Goal: Information Seeking & Learning: Check status

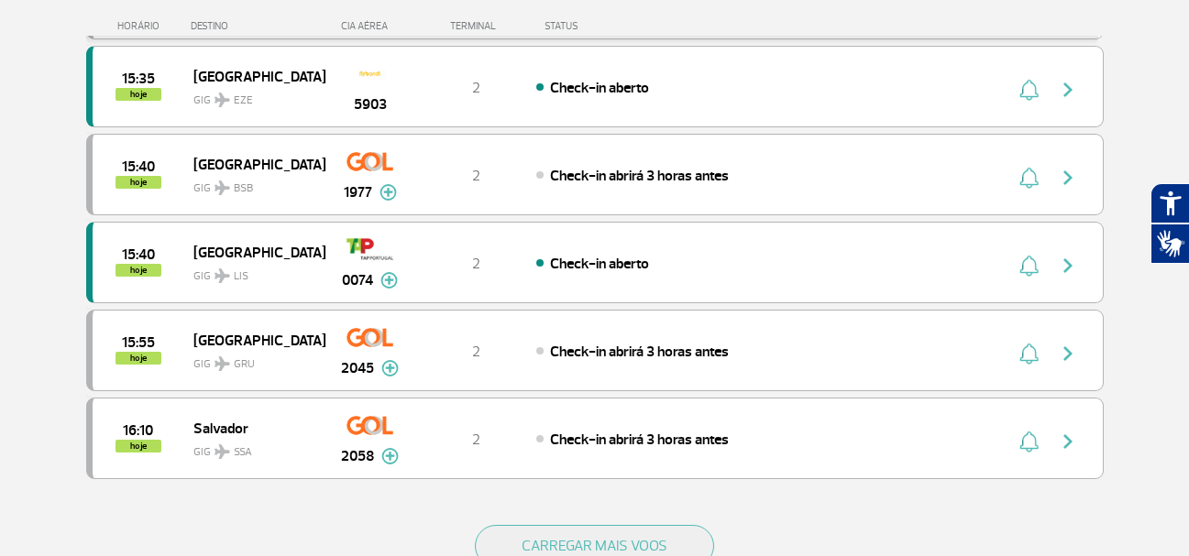
scroll to position [1604, 0]
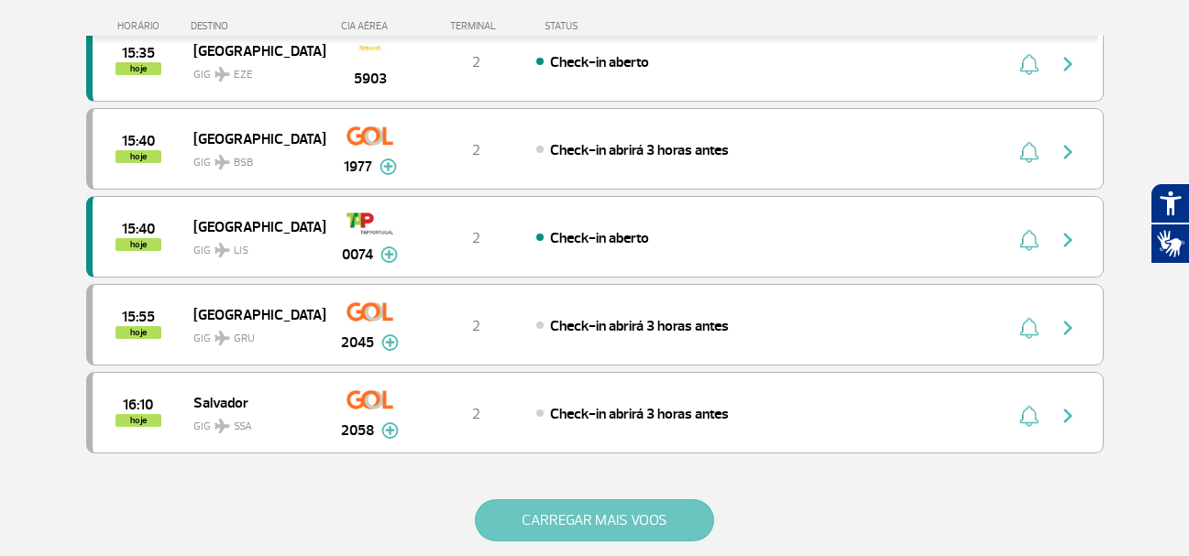
click at [614, 517] on button "CARREGAR MAIS VOOS" at bounding box center [594, 520] width 239 height 42
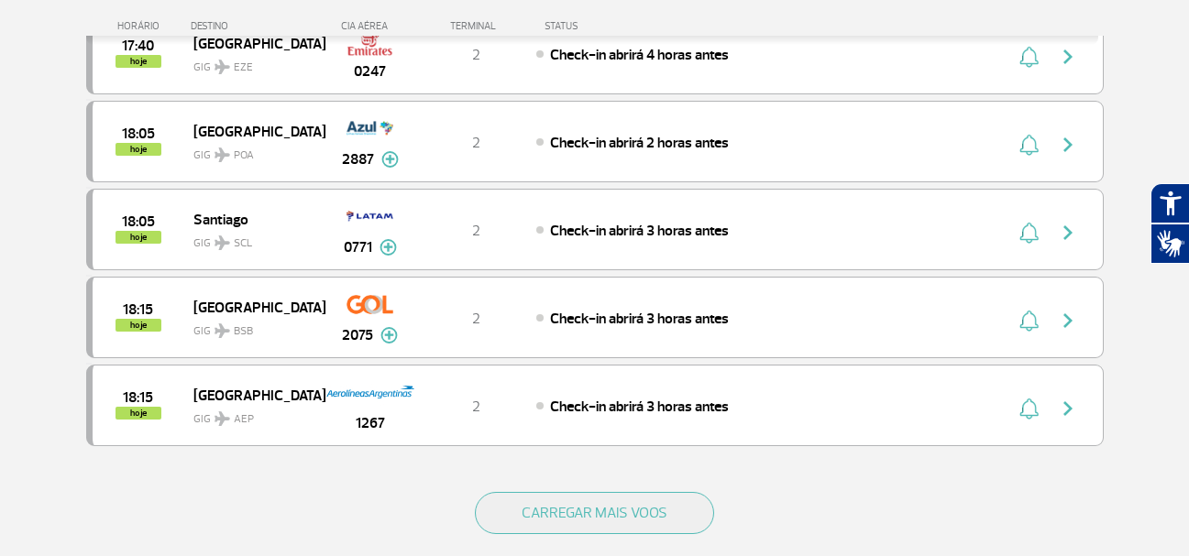
scroll to position [3378, 0]
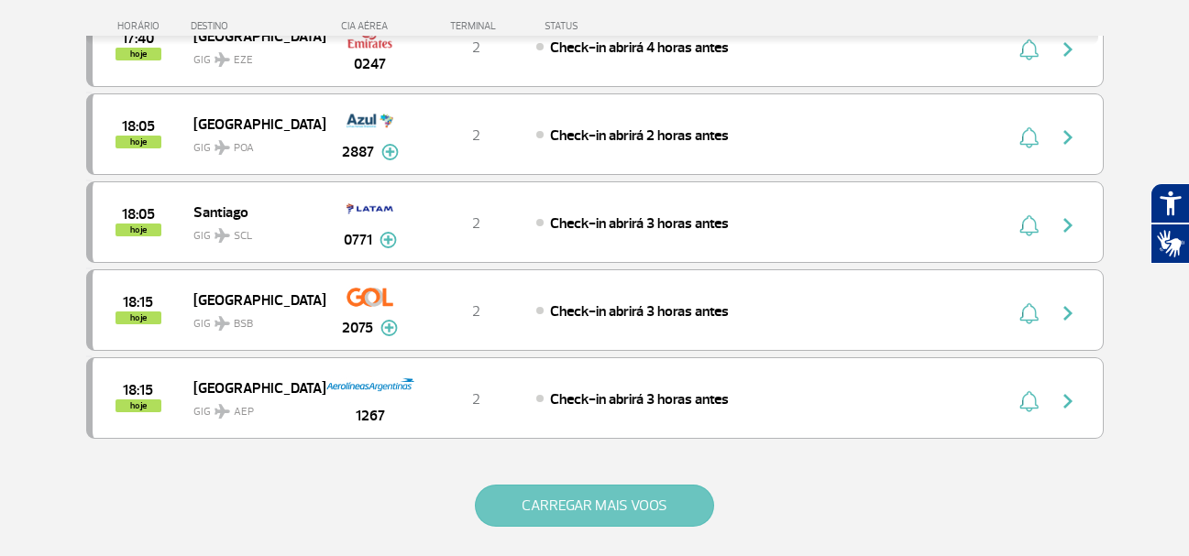
click at [672, 497] on button "CARREGAR MAIS VOOS" at bounding box center [594, 506] width 239 height 42
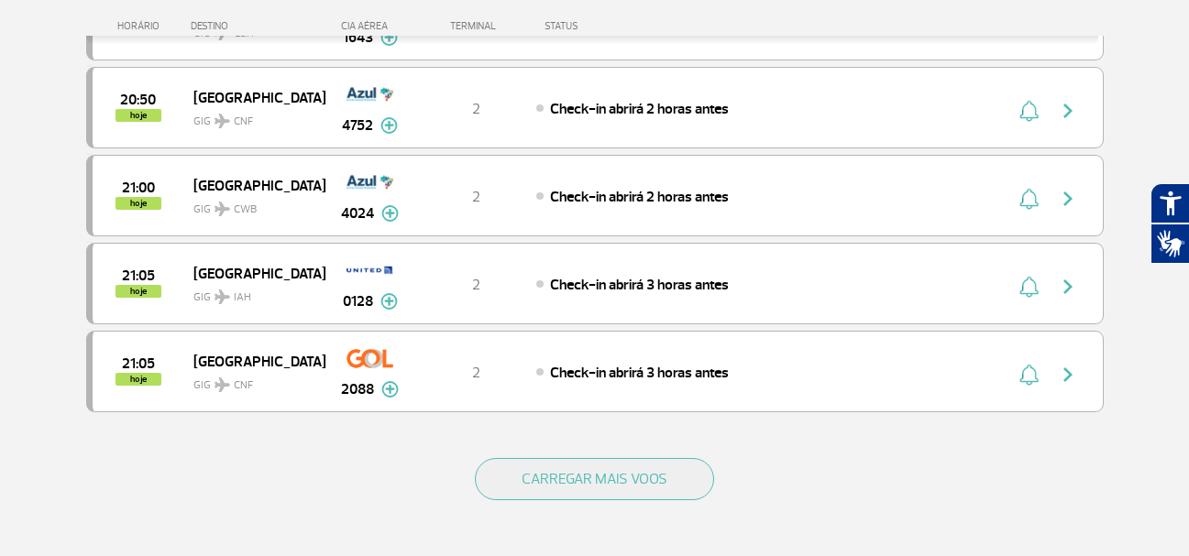
scroll to position [5176, 0]
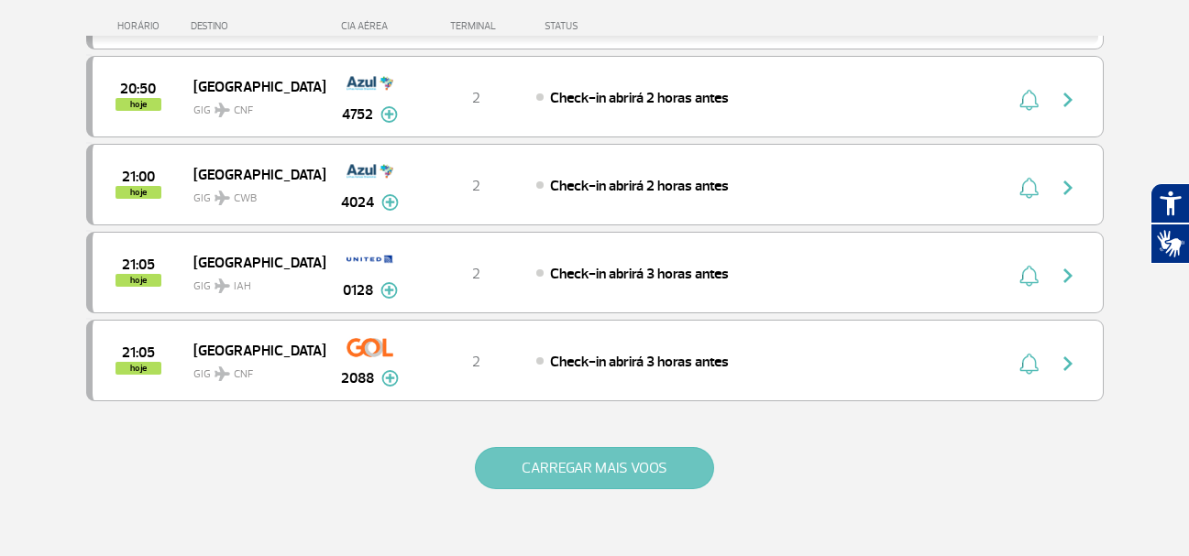
click at [677, 480] on button "CARREGAR MAIS VOOS" at bounding box center [594, 468] width 239 height 42
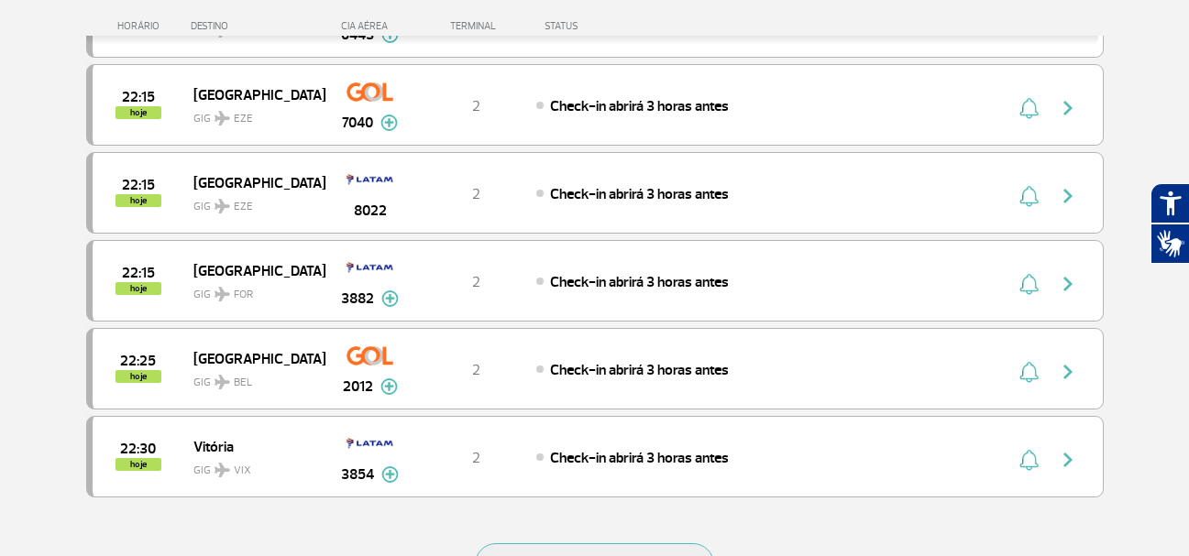
scroll to position [6879, 0]
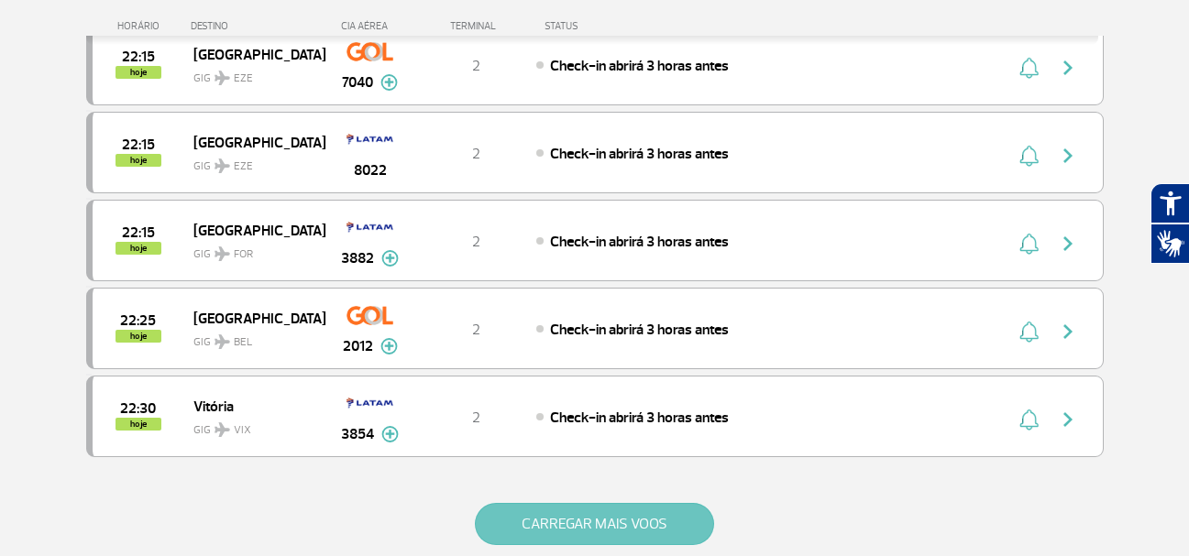
click at [686, 528] on button "CARREGAR MAIS VOOS" at bounding box center [594, 524] width 239 height 42
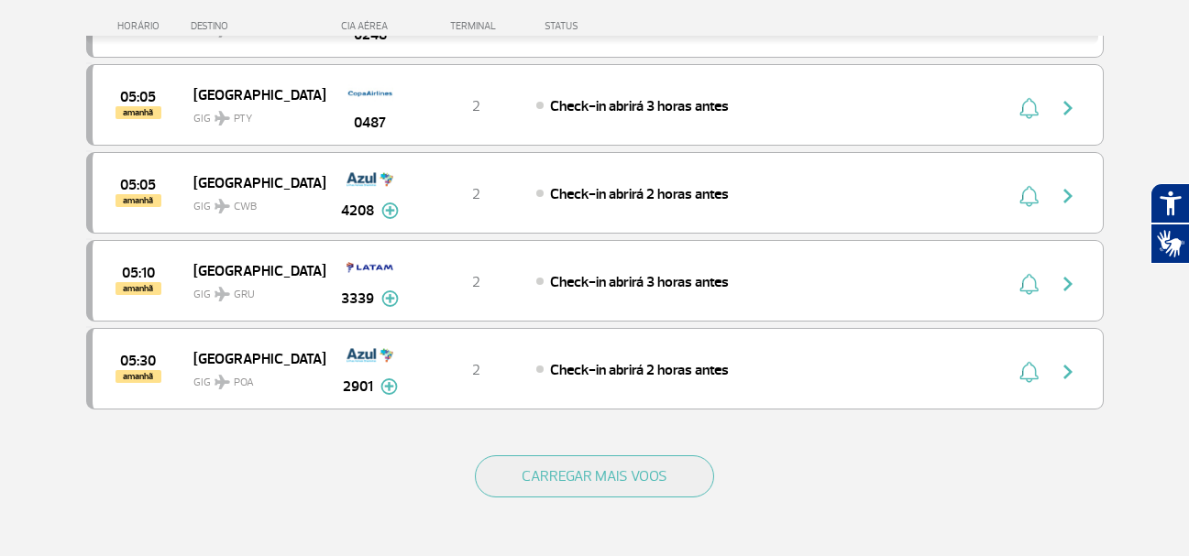
scroll to position [8657, 0]
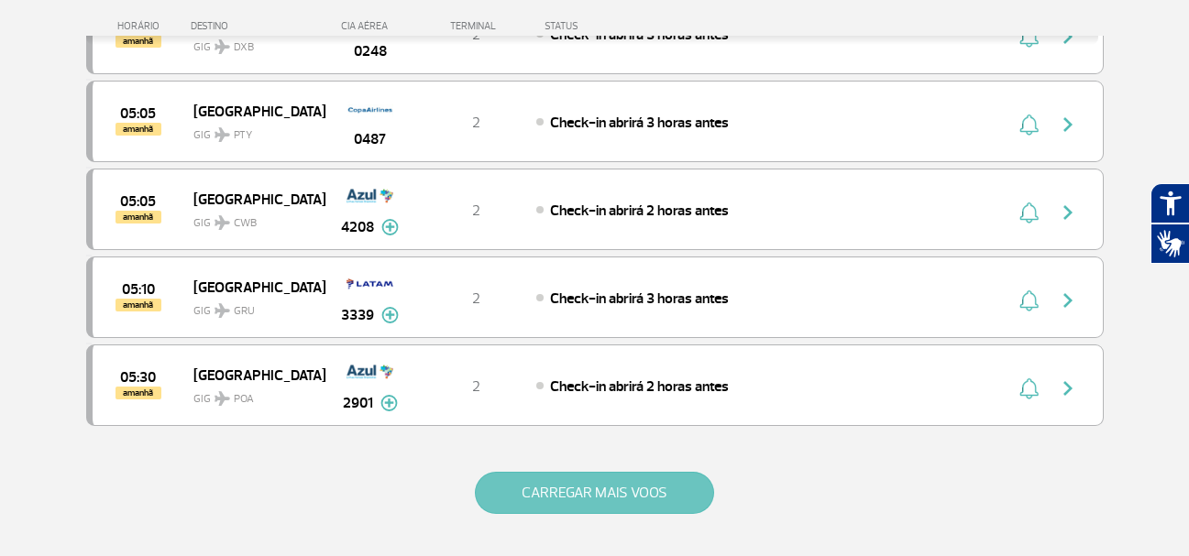
click at [628, 494] on button "CARREGAR MAIS VOOS" at bounding box center [594, 493] width 239 height 42
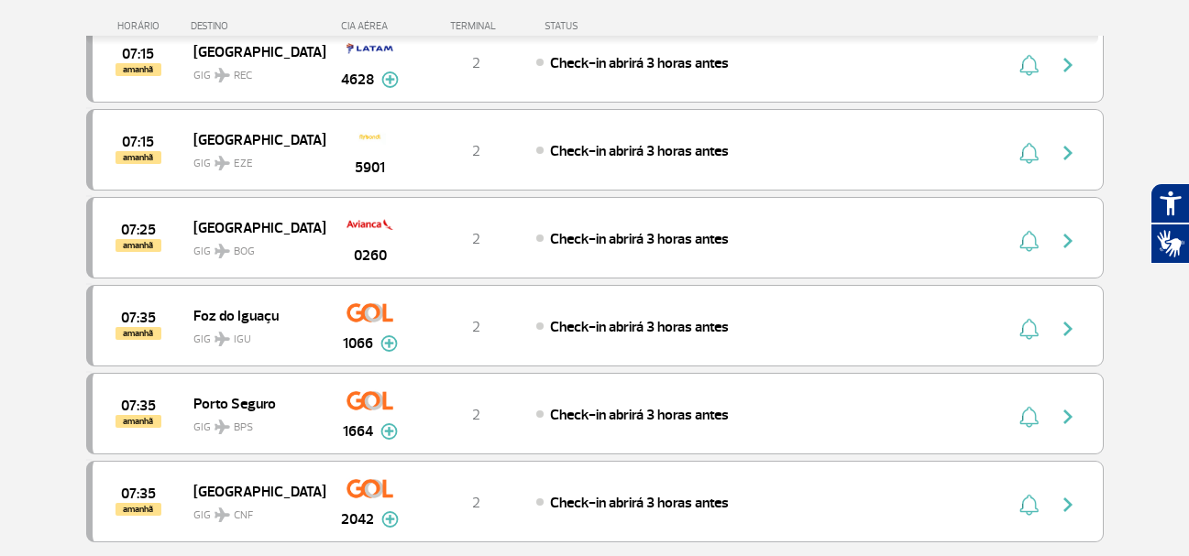
scroll to position [10516, 0]
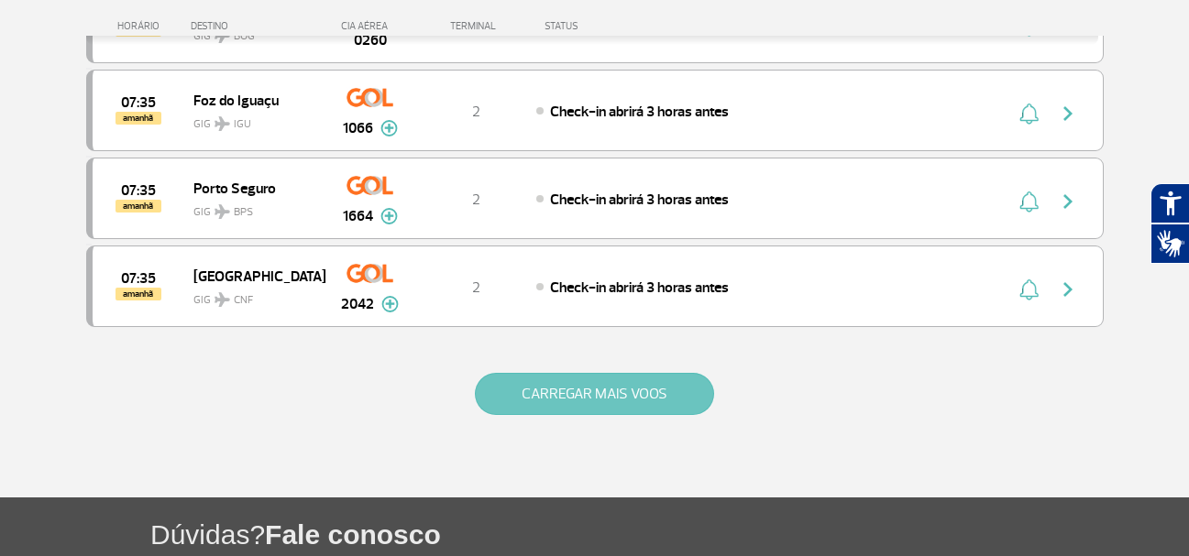
click at [677, 404] on button "CARREGAR MAIS VOOS" at bounding box center [594, 394] width 239 height 42
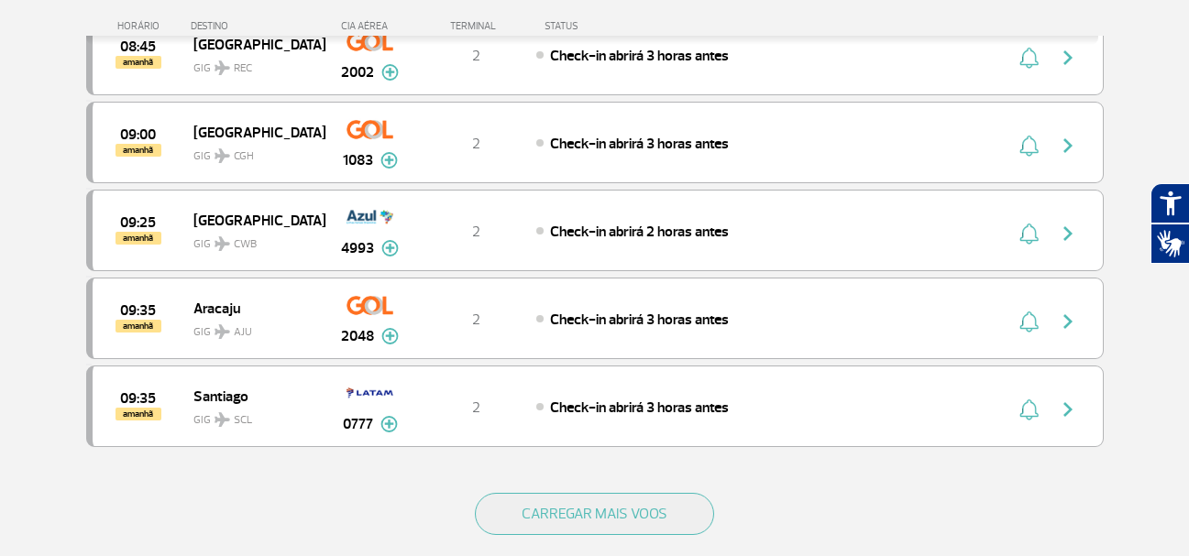
scroll to position [12179, 0]
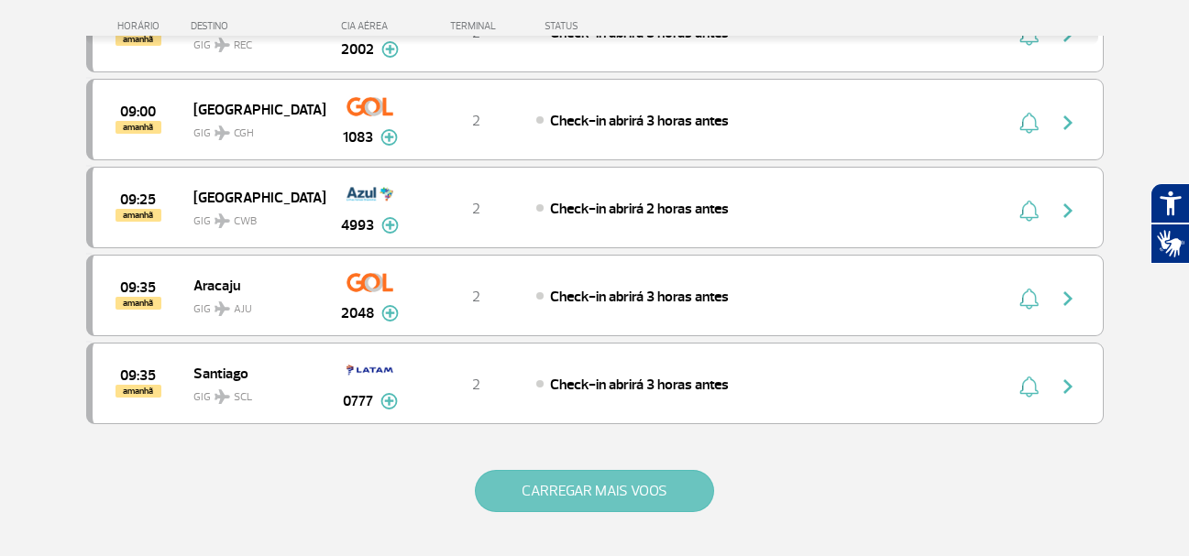
click at [653, 486] on button "CARREGAR MAIS VOOS" at bounding box center [594, 491] width 239 height 42
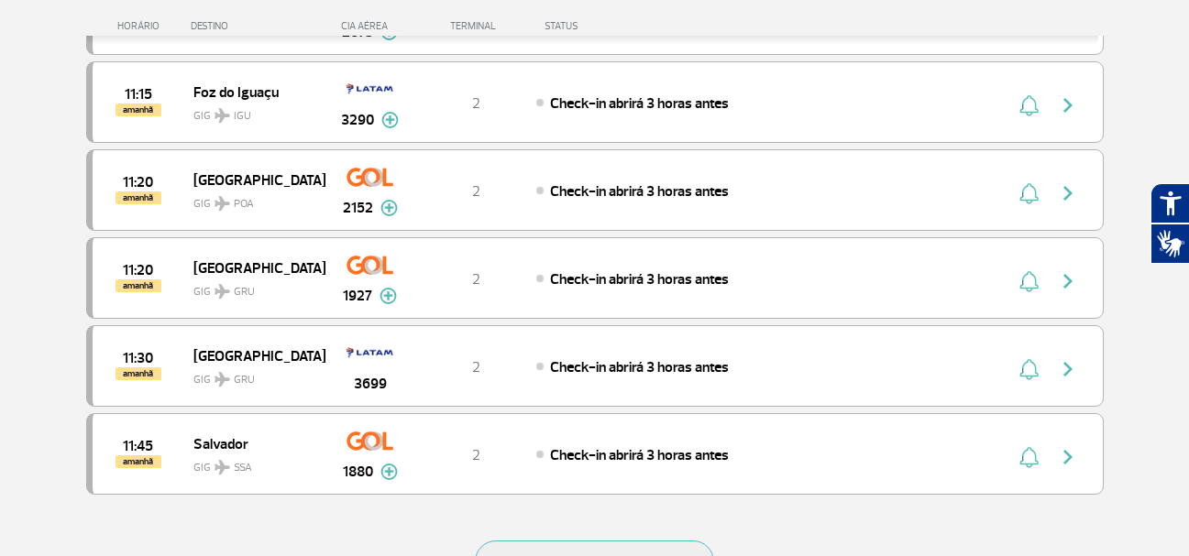
scroll to position [13946, 0]
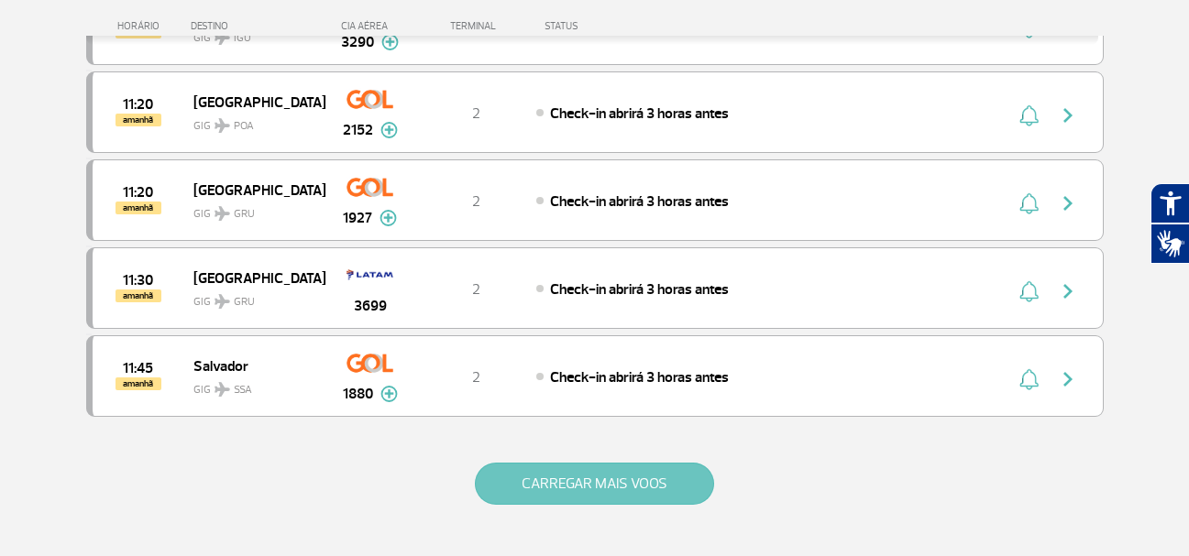
click at [622, 477] on button "CARREGAR MAIS VOOS" at bounding box center [594, 484] width 239 height 42
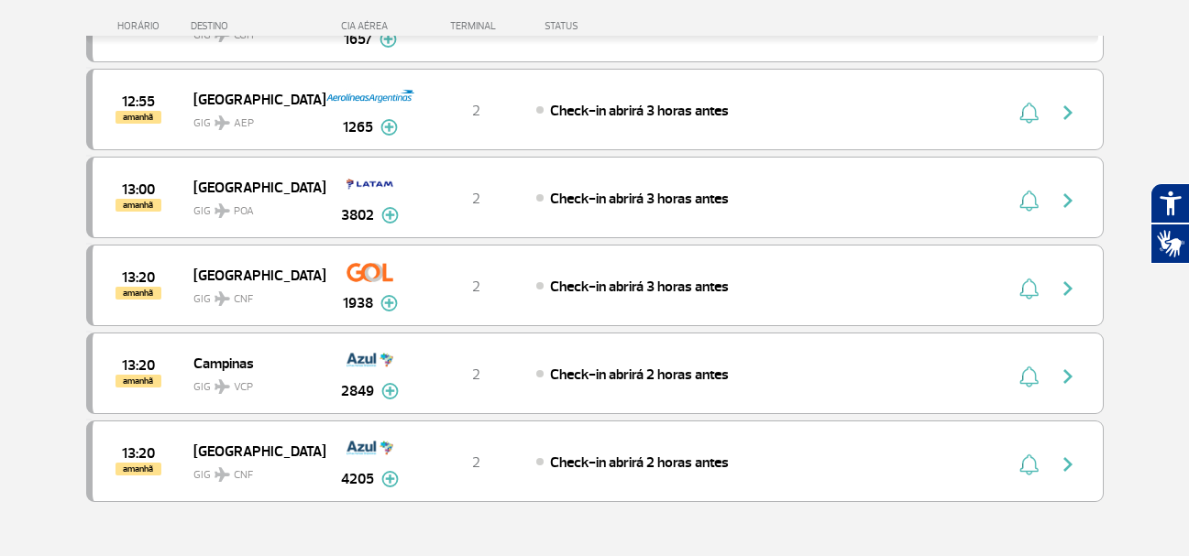
scroll to position [14966, 0]
